Goal: Task Accomplishment & Management: Use online tool/utility

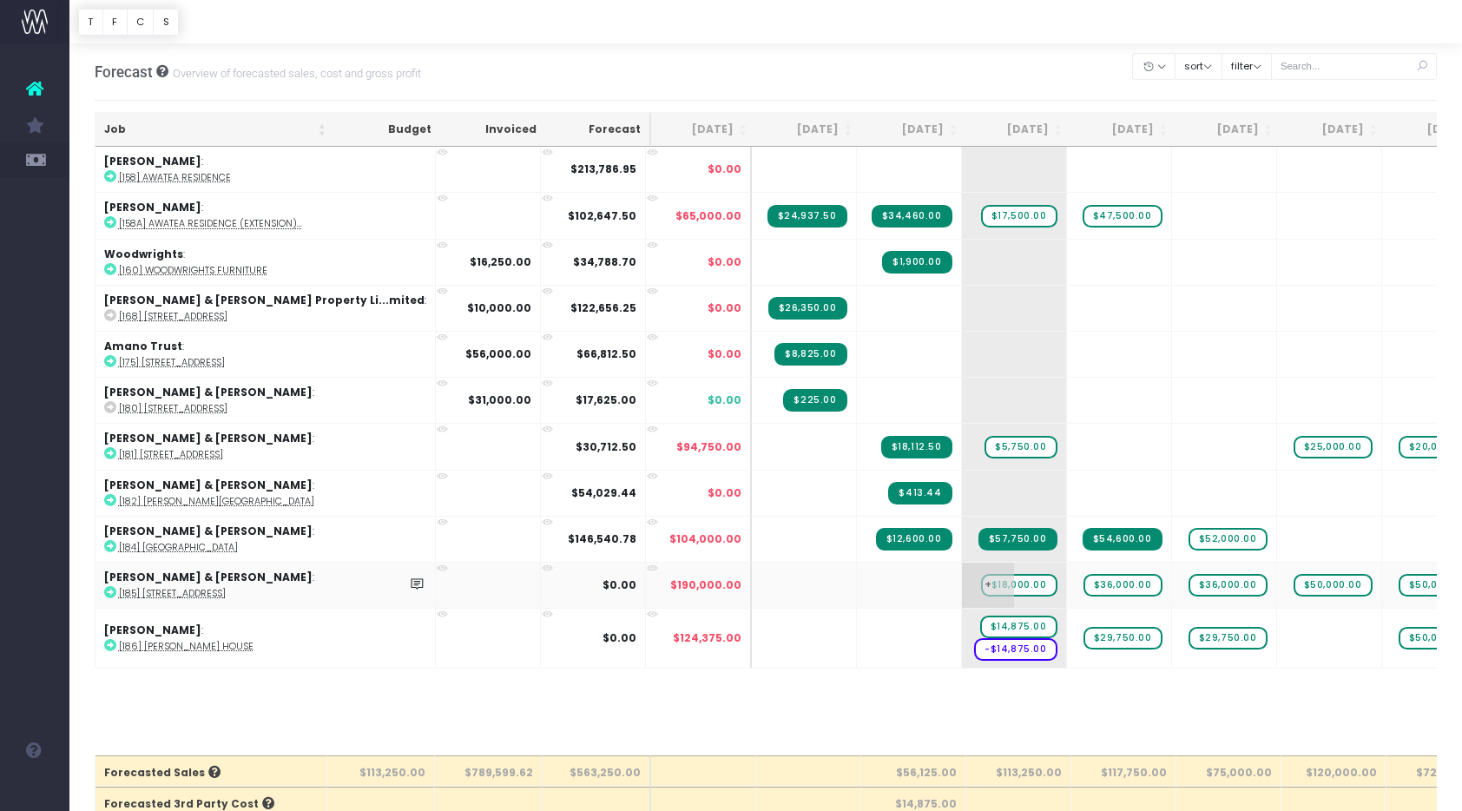
click at [981, 585] on span "$18,000.00" at bounding box center [1019, 585] width 76 height 23
click at [1083, 583] on span "$36,000.00" at bounding box center [1122, 585] width 79 height 23
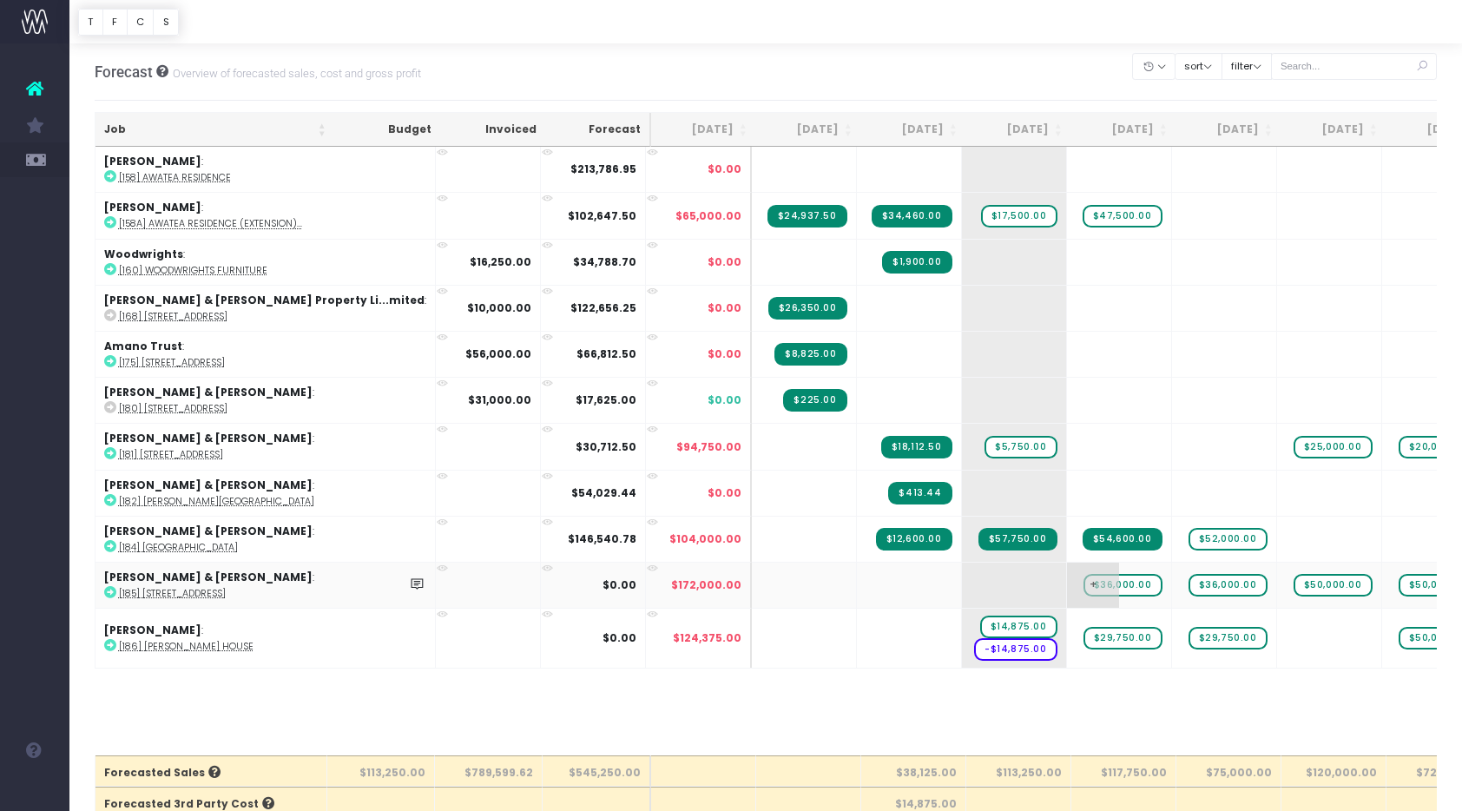
click at [1083, 583] on span "$36,000.00" at bounding box center [1122, 585] width 79 height 23
click at [1188, 586] on span "$36,000.00" at bounding box center [1227, 585] width 79 height 23
click at [1188, 577] on span "$36,000.00" at bounding box center [1227, 585] width 79 height 23
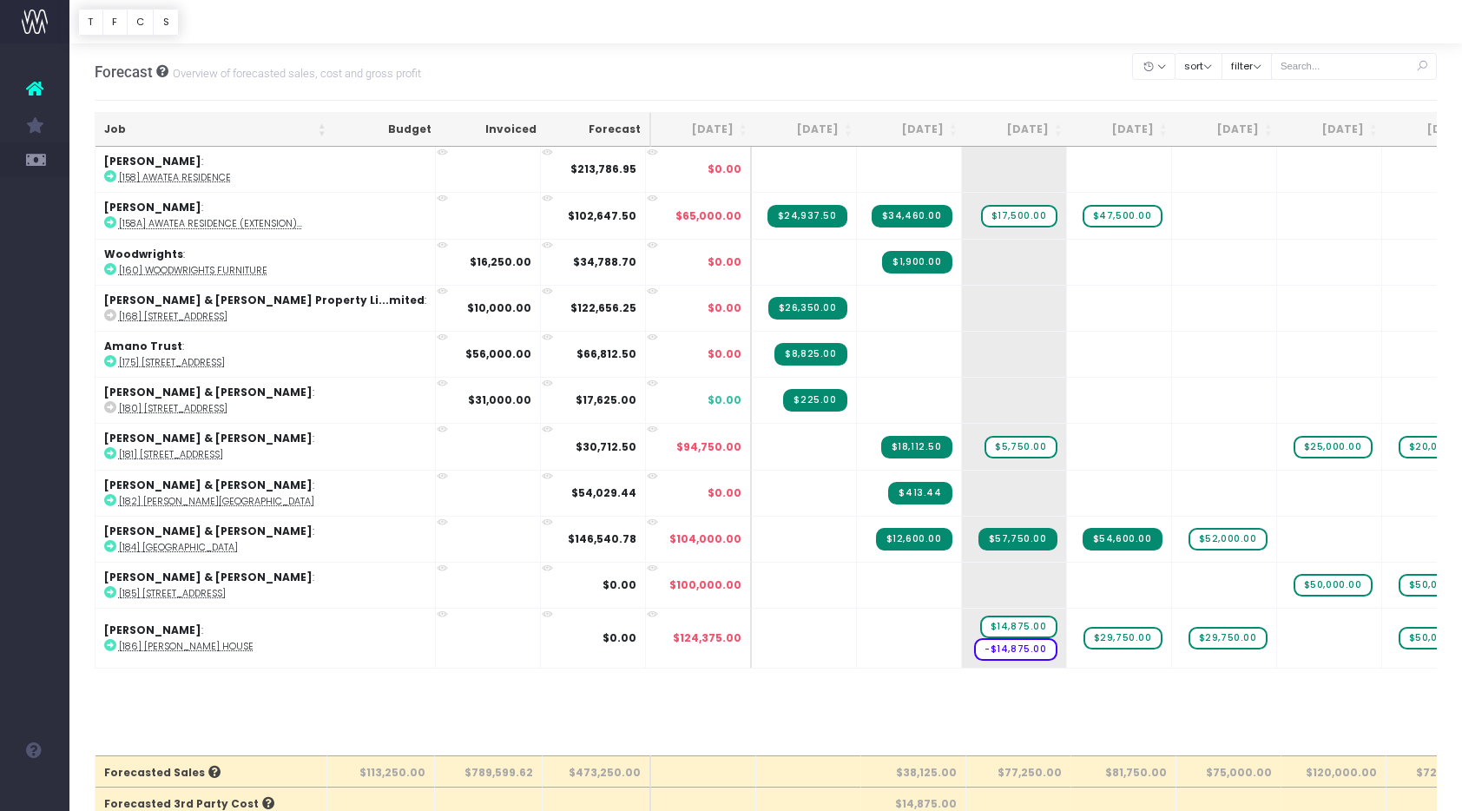
click at [1293, 583] on span "$50,000.00" at bounding box center [1332, 585] width 79 height 23
click at [1398, 581] on span "$50,000.00" at bounding box center [1437, 585] width 79 height 23
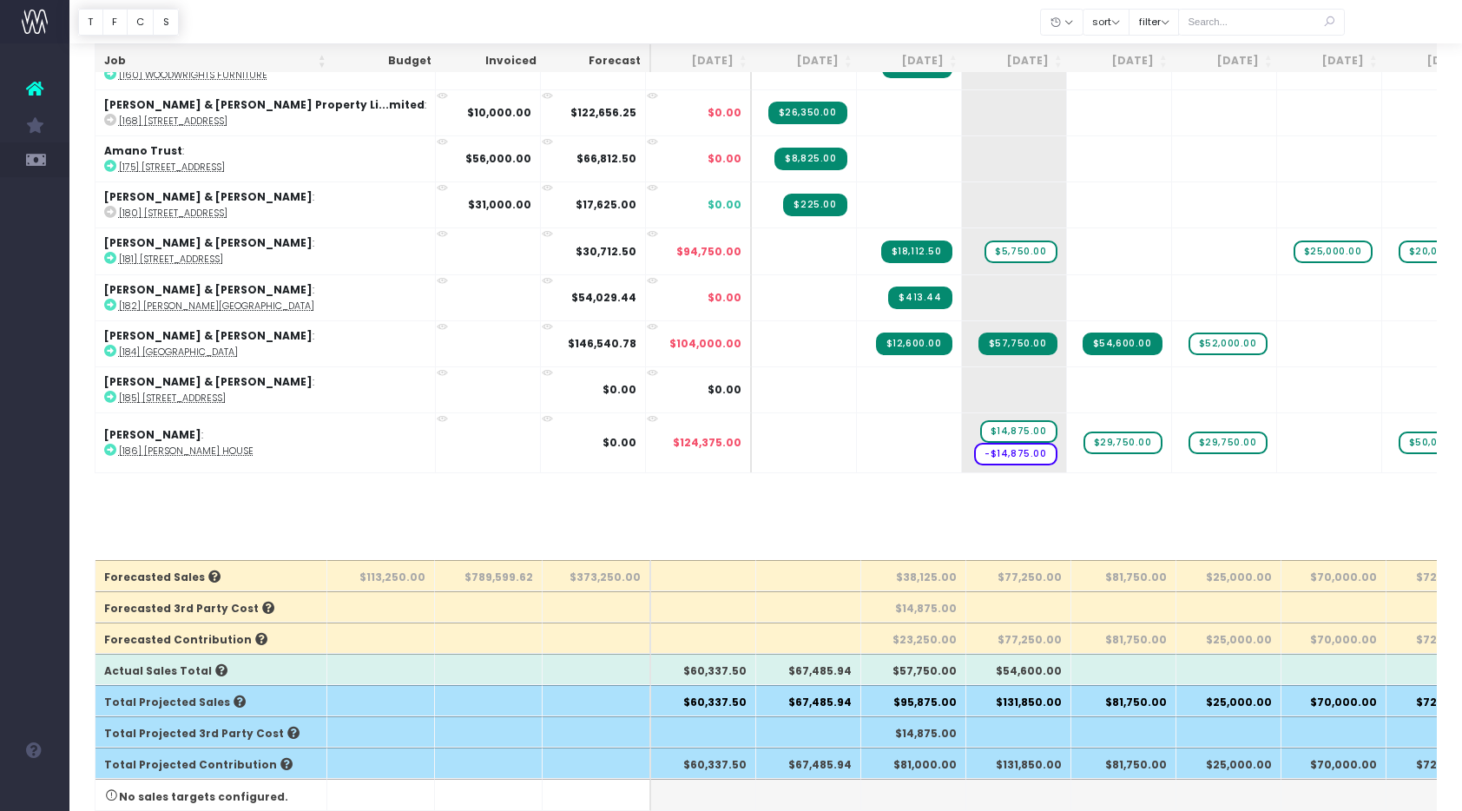
scroll to position [197, 0]
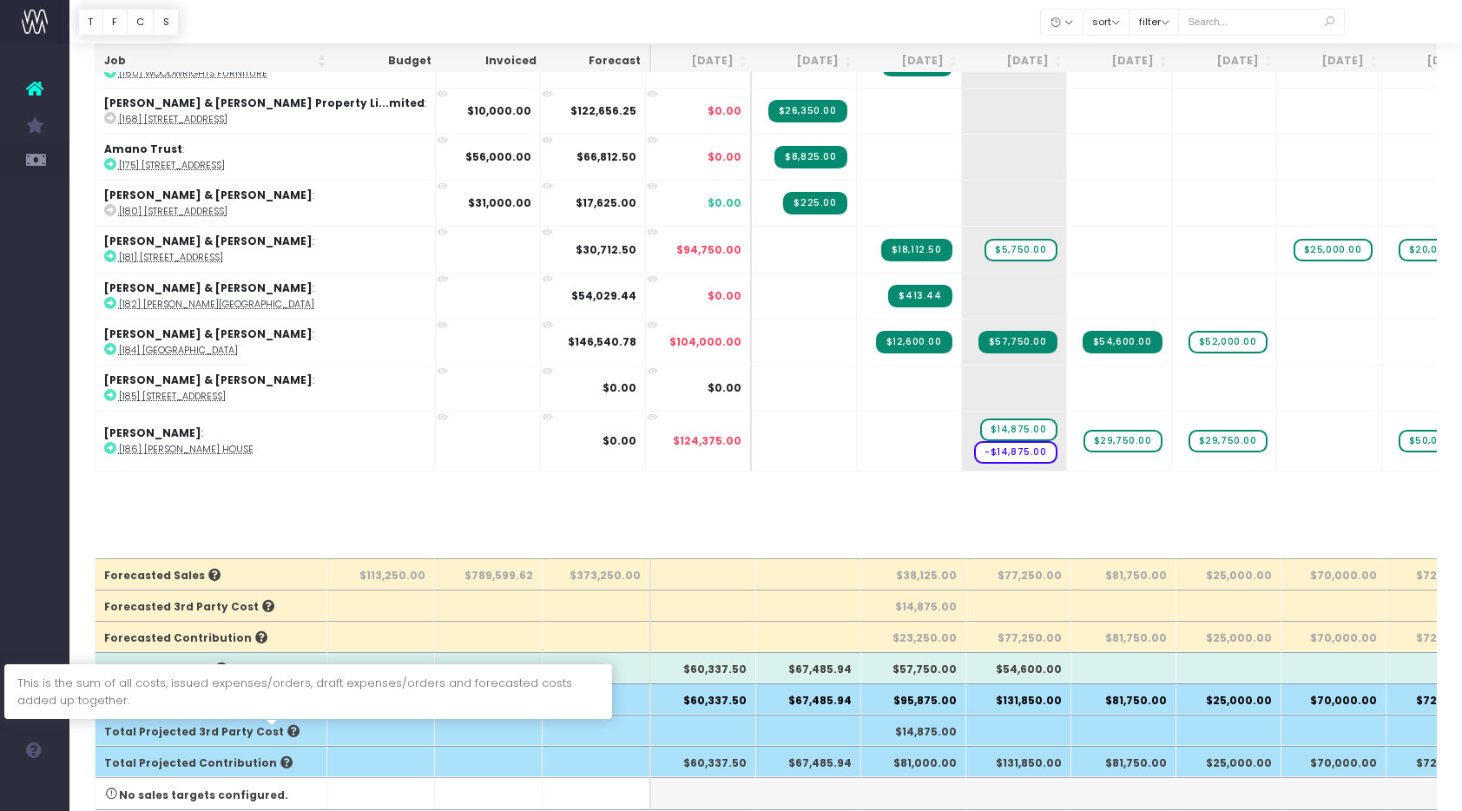
click at [284, 732] on icon at bounding box center [292, 731] width 16 height 12
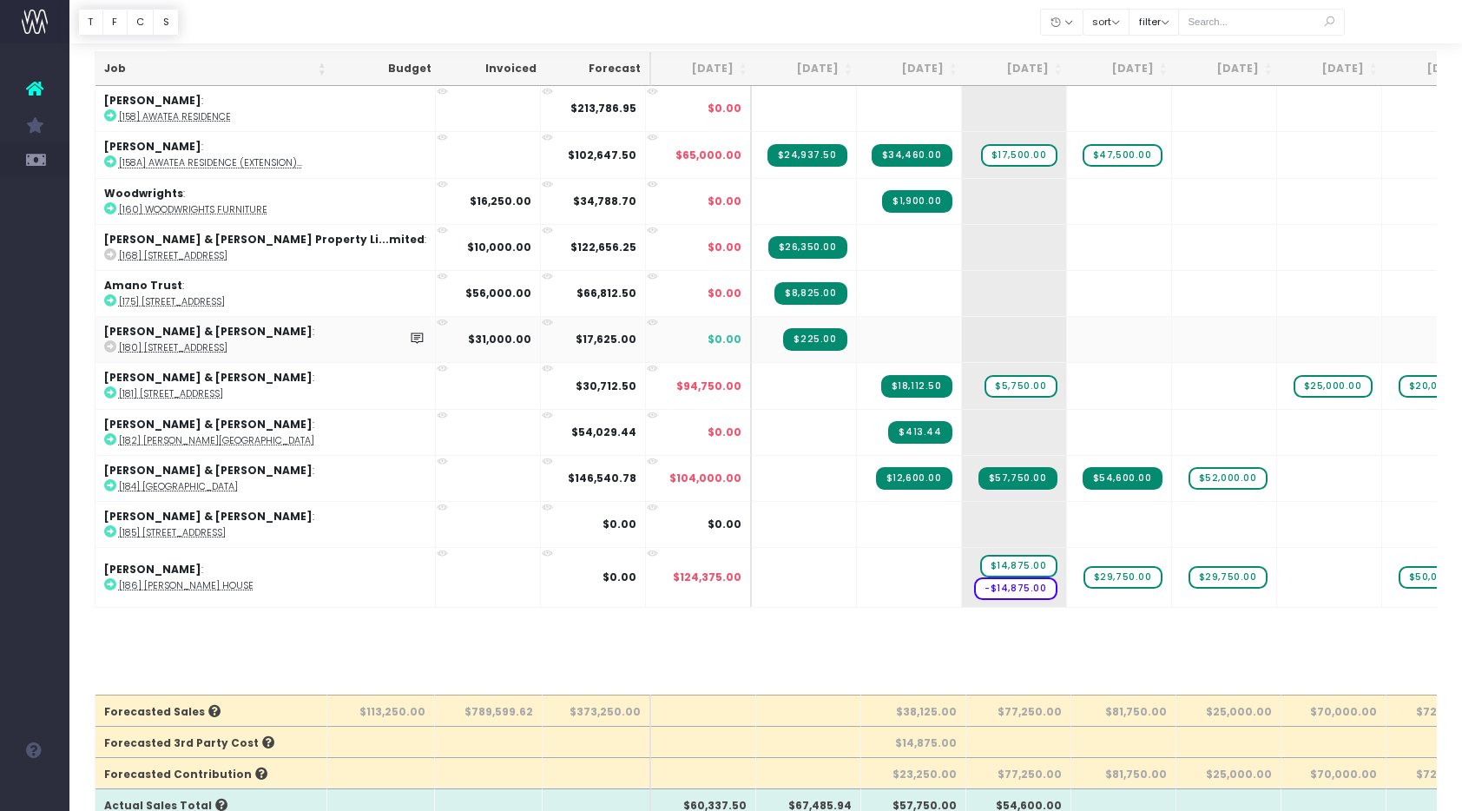
scroll to position [47, 0]
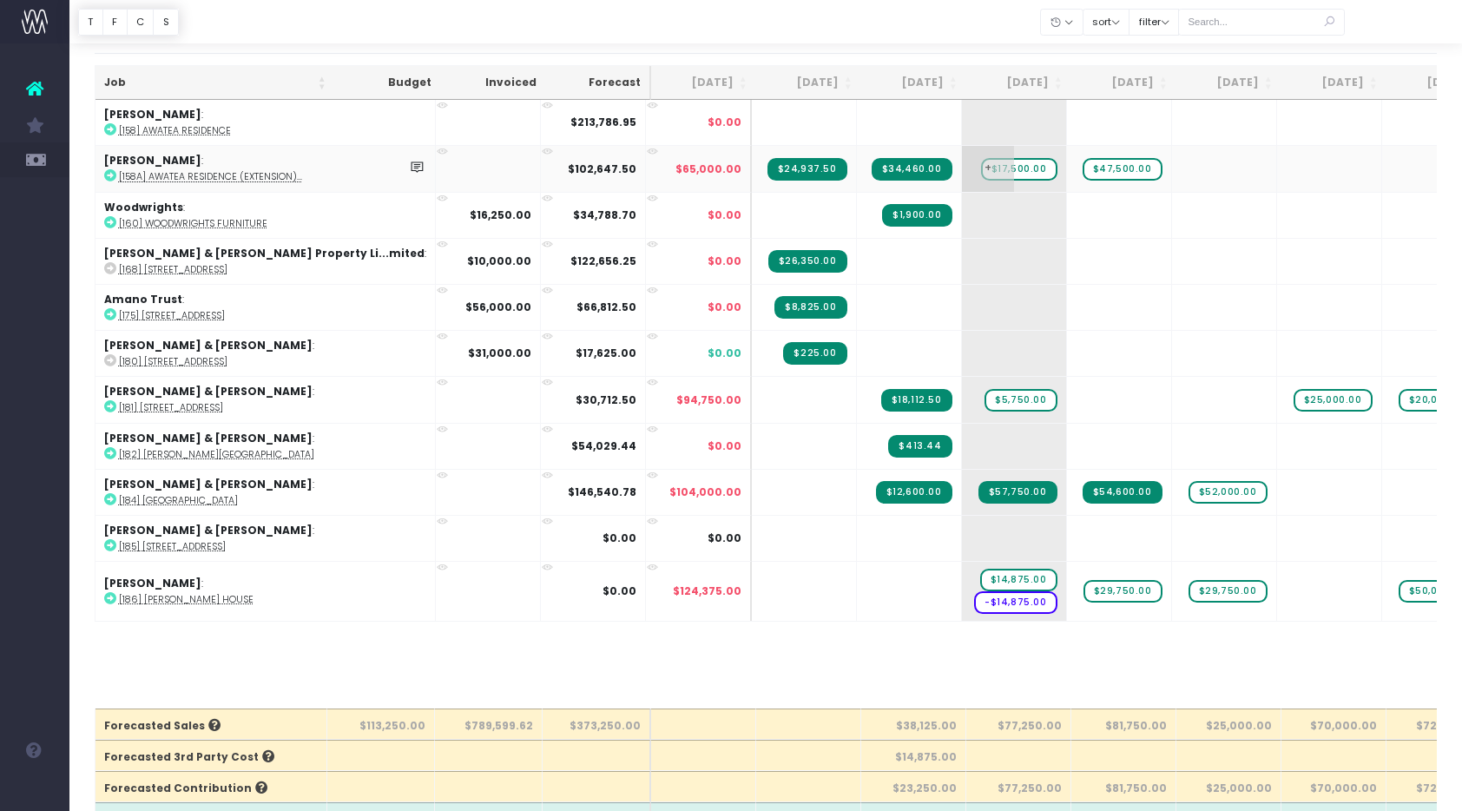
click at [981, 170] on span "$17,500.00" at bounding box center [1019, 169] width 76 height 23
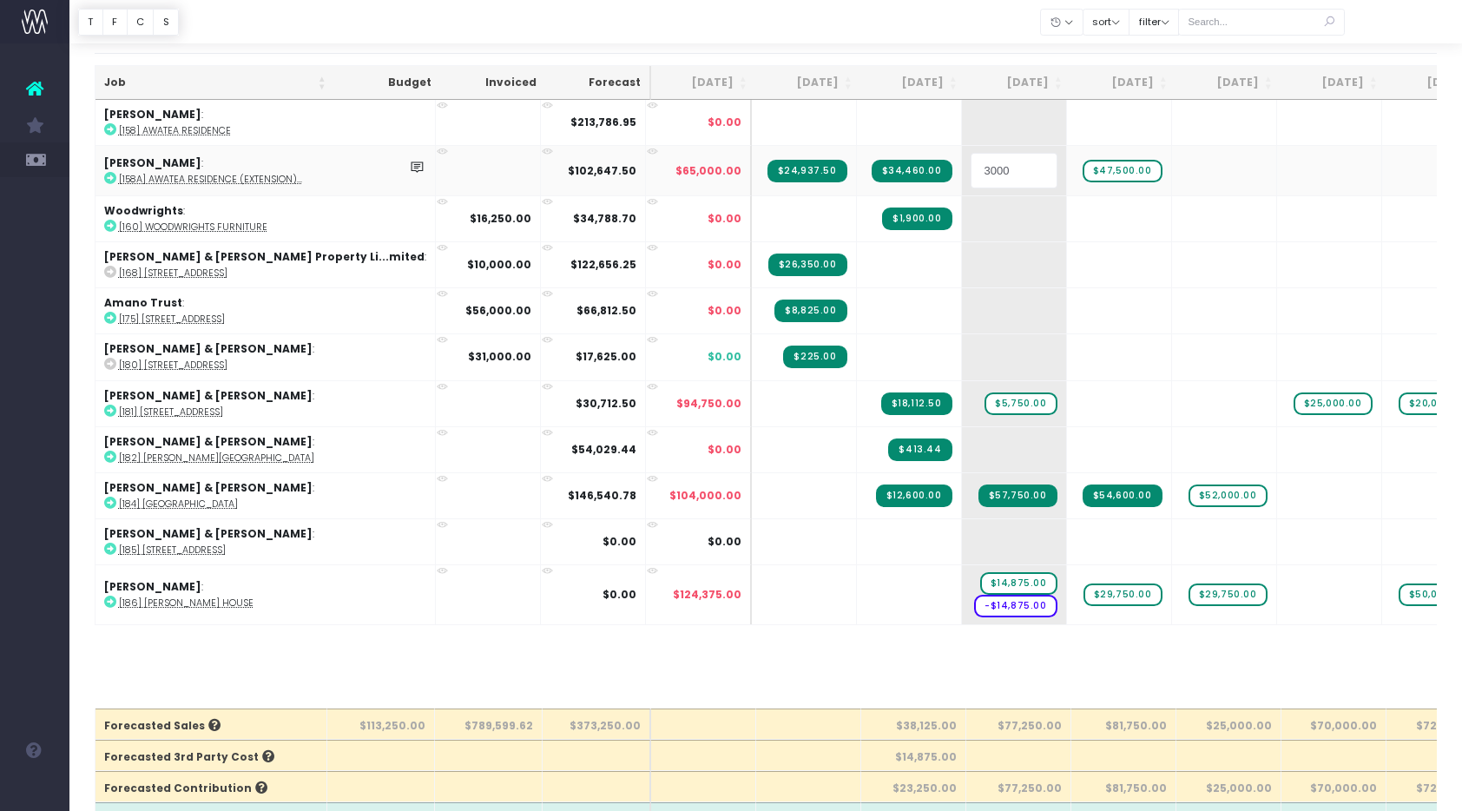
type input "30000"
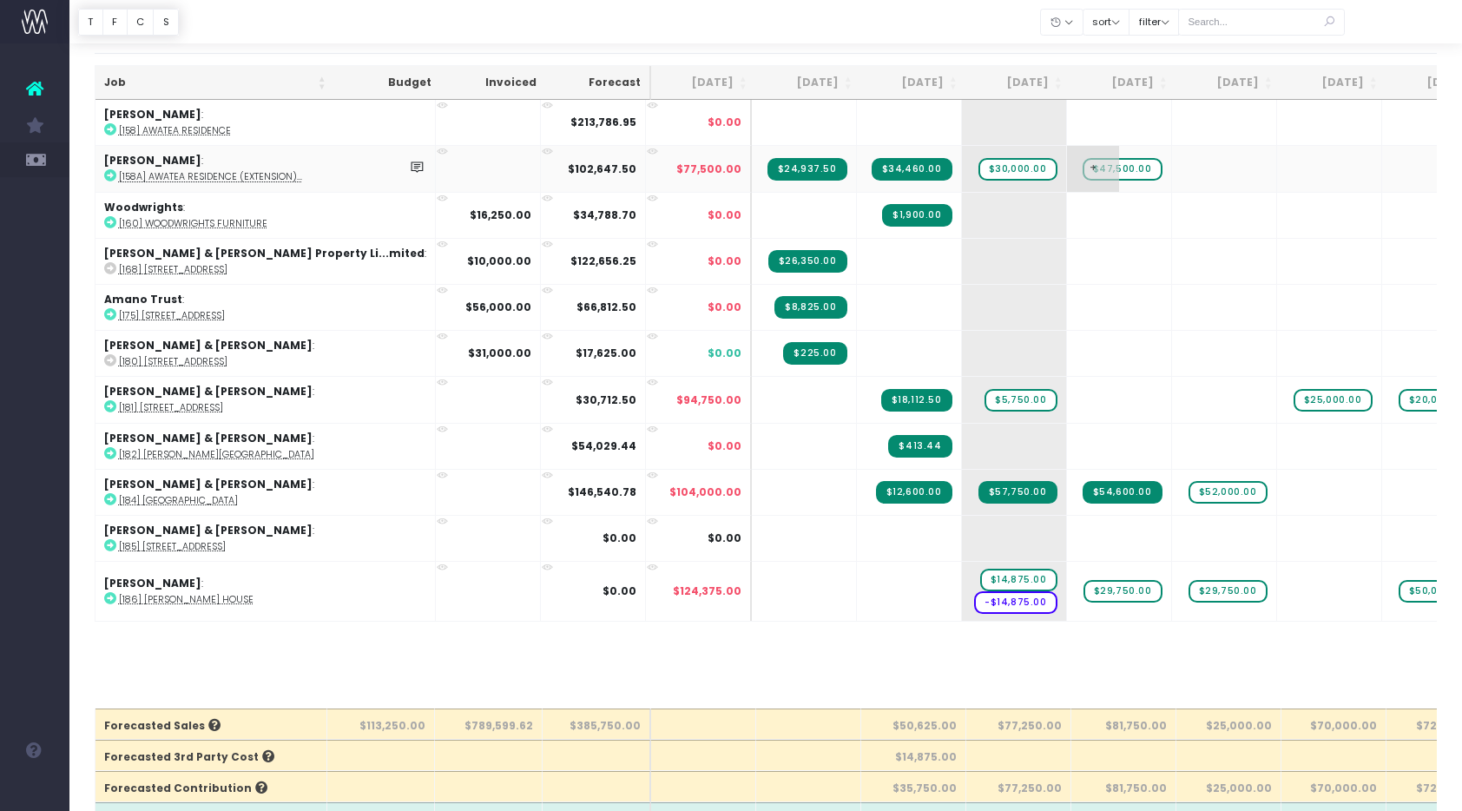
click at [1082, 169] on span "$47,500.00" at bounding box center [1122, 169] width 80 height 23
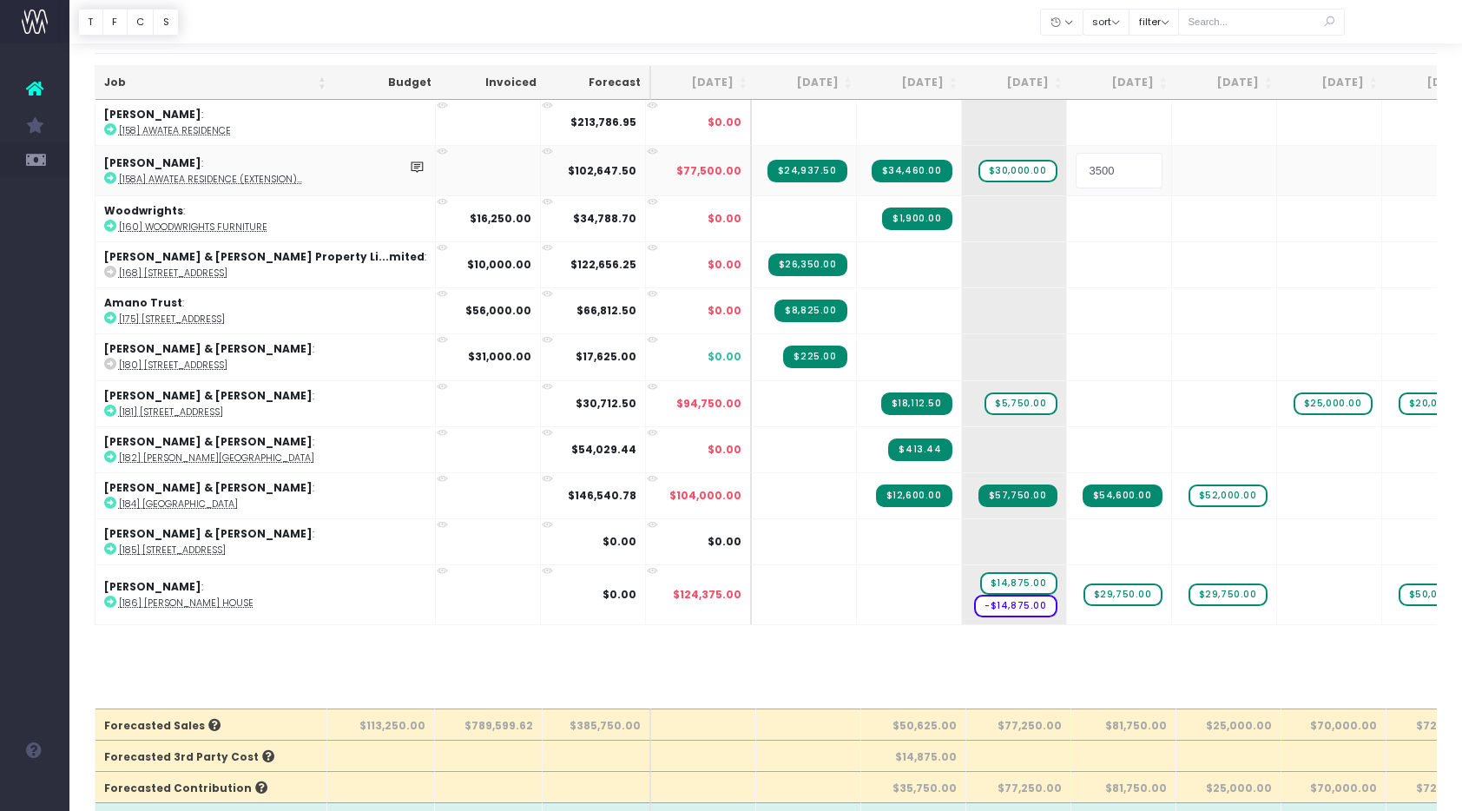
type input "35000"
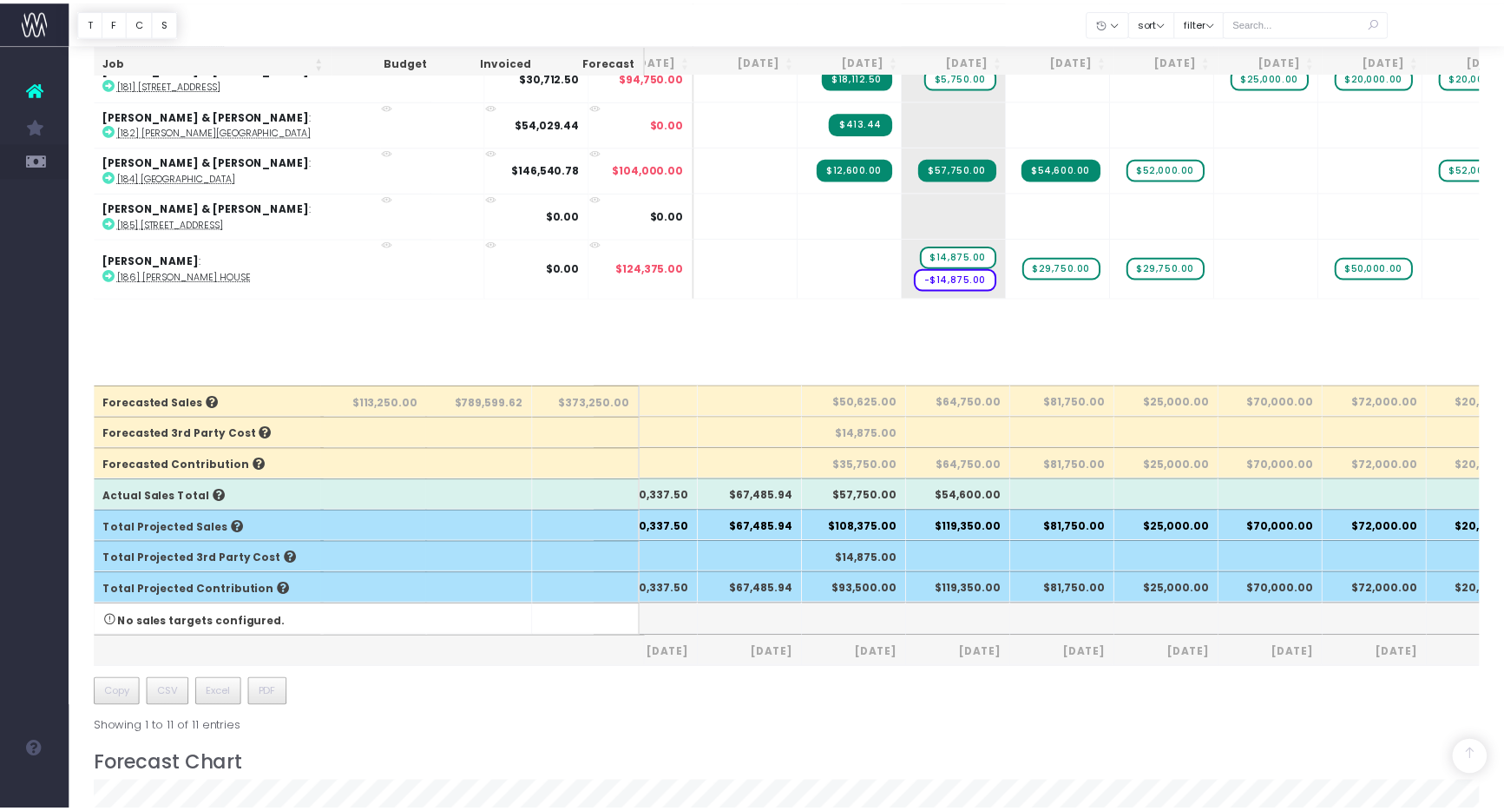
scroll to position [407, 0]
